Goal: Transaction & Acquisition: Register for event/course

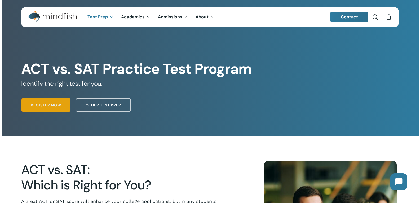
click at [58, 106] on span "Register Now" at bounding box center [46, 104] width 30 height 5
